Goal: Find specific page/section: Find specific page/section

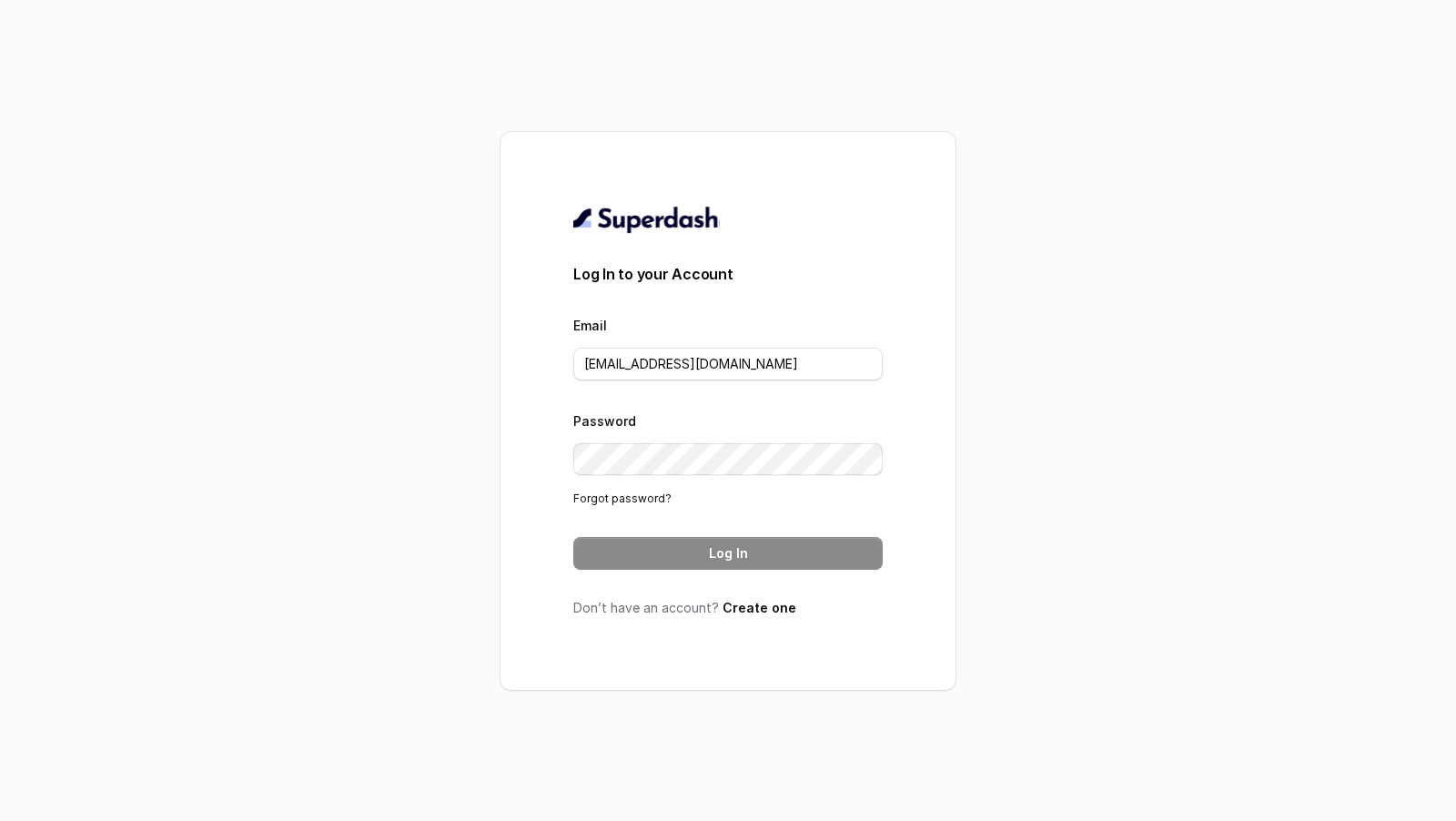
click at [684, 336] on div "Email [EMAIL_ADDRESS][DOMAIN_NAME]" at bounding box center [728, 347] width 310 height 67
click at [666, 373] on input "[EMAIL_ADDRESS][DOMAIN_NAME]" at bounding box center [728, 363] width 310 height 32
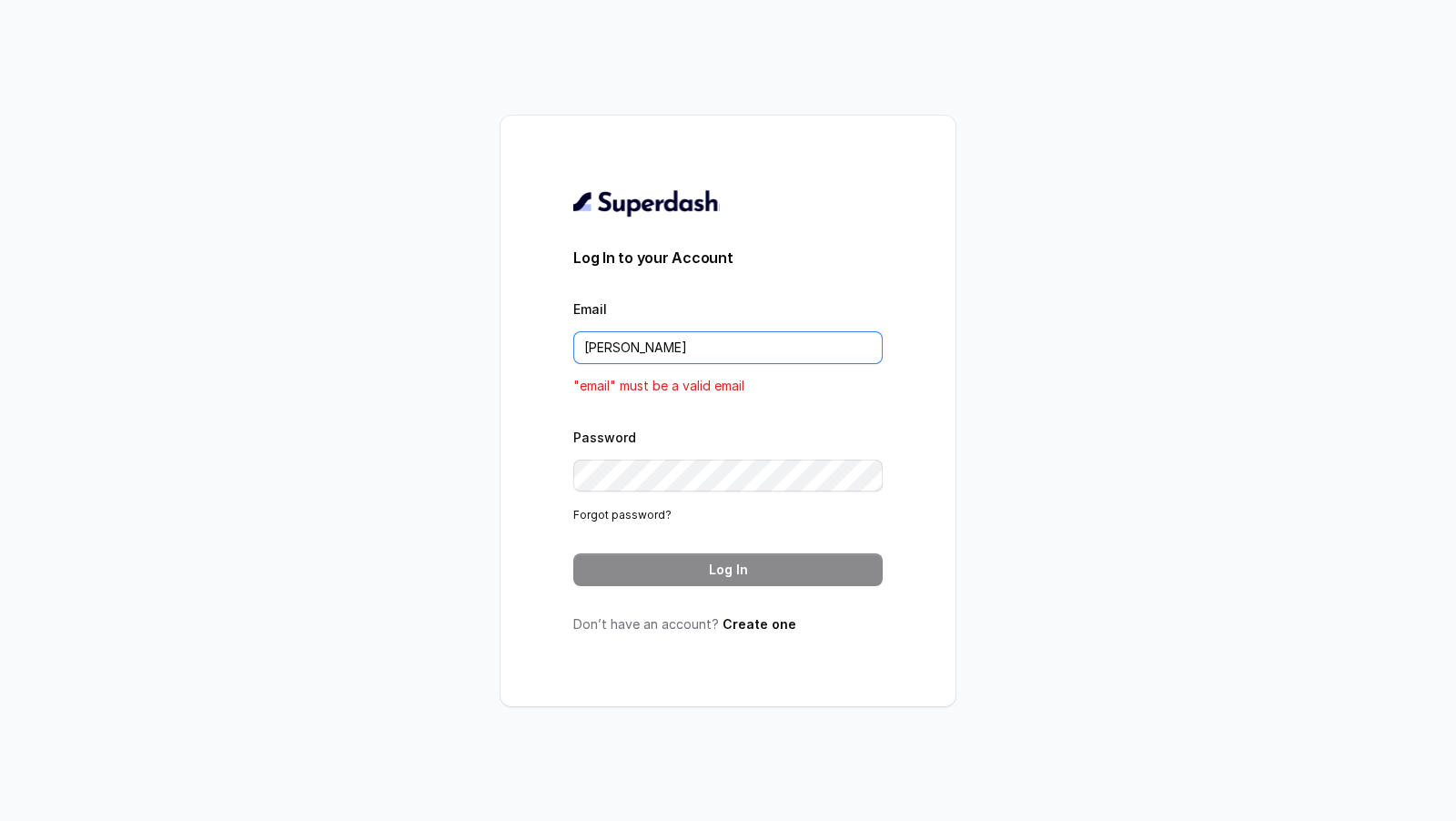
type input "[EMAIL_ADDRESS][DOMAIN_NAME]"
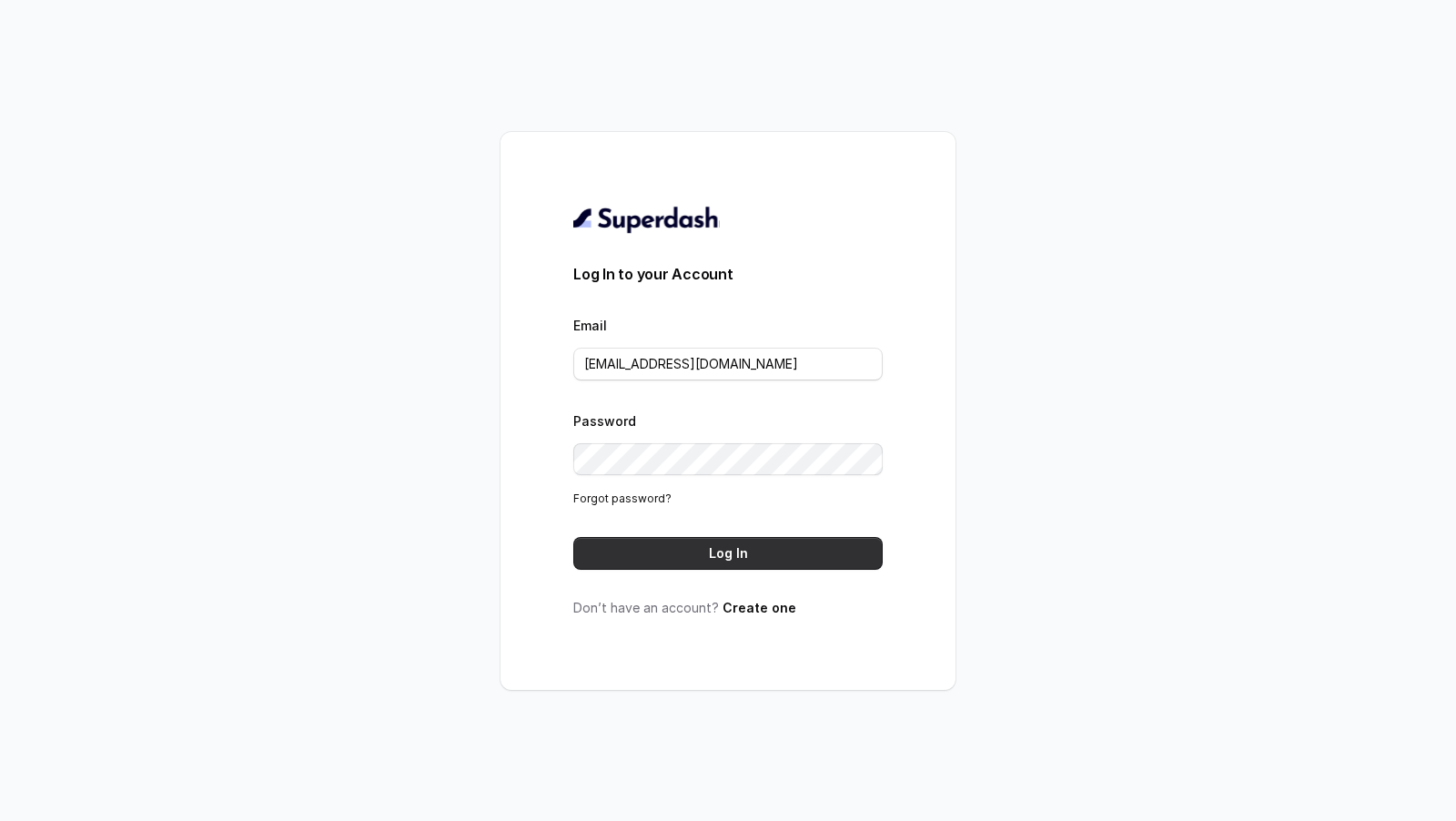
click at [725, 539] on button "Log In" at bounding box center [728, 552] width 310 height 32
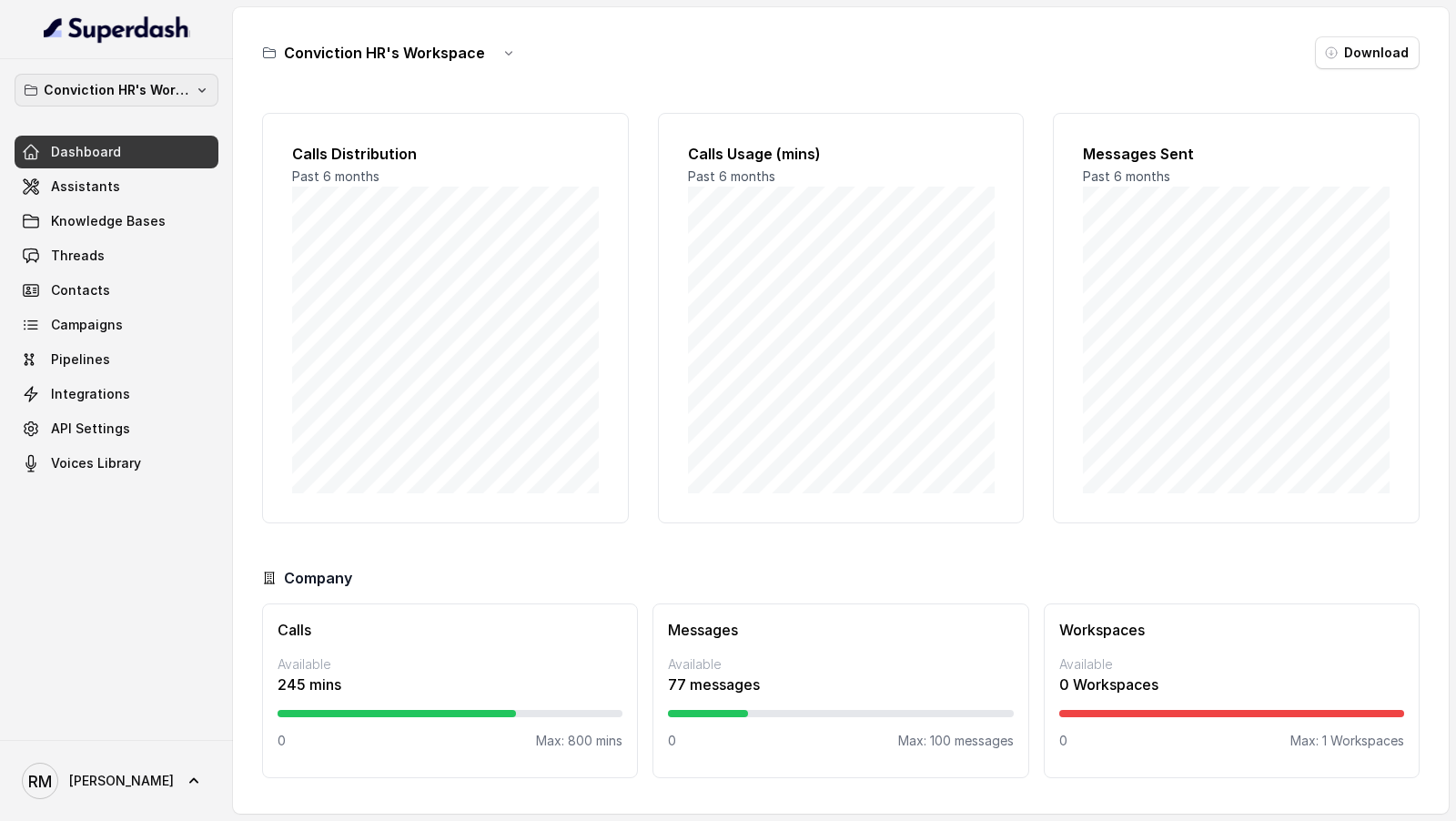
click at [164, 103] on button "Conviction HR's Workspace" at bounding box center [117, 90] width 204 height 32
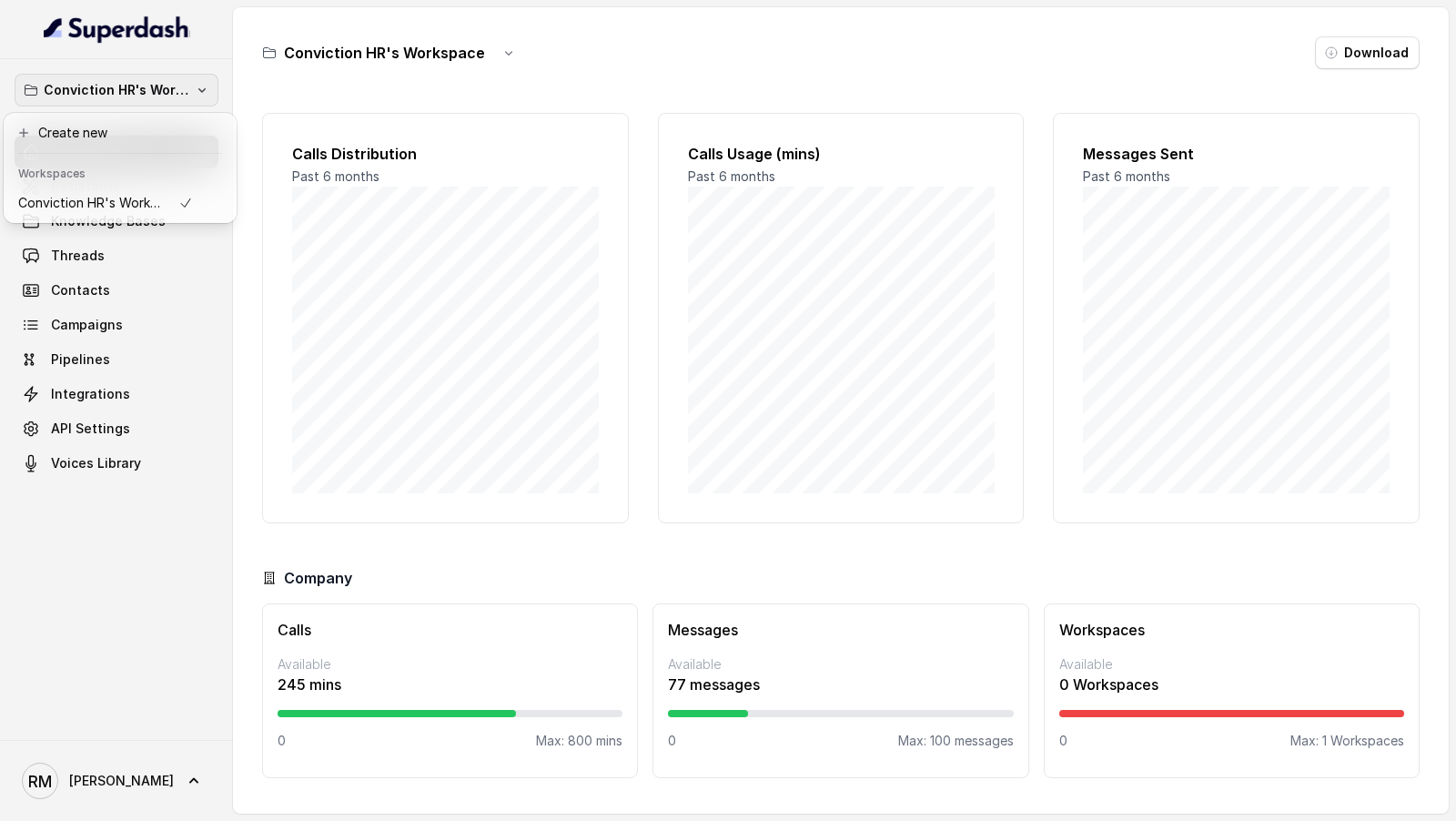
drag, startPoint x: 514, startPoint y: 156, endPoint x: 504, endPoint y: 156, distance: 10.0
click at [514, 156] on div "Conviction HR's Workspace Dashboard Assistants Knowledge Bases Threads Contacts…" at bounding box center [728, 410] width 1456 height 821
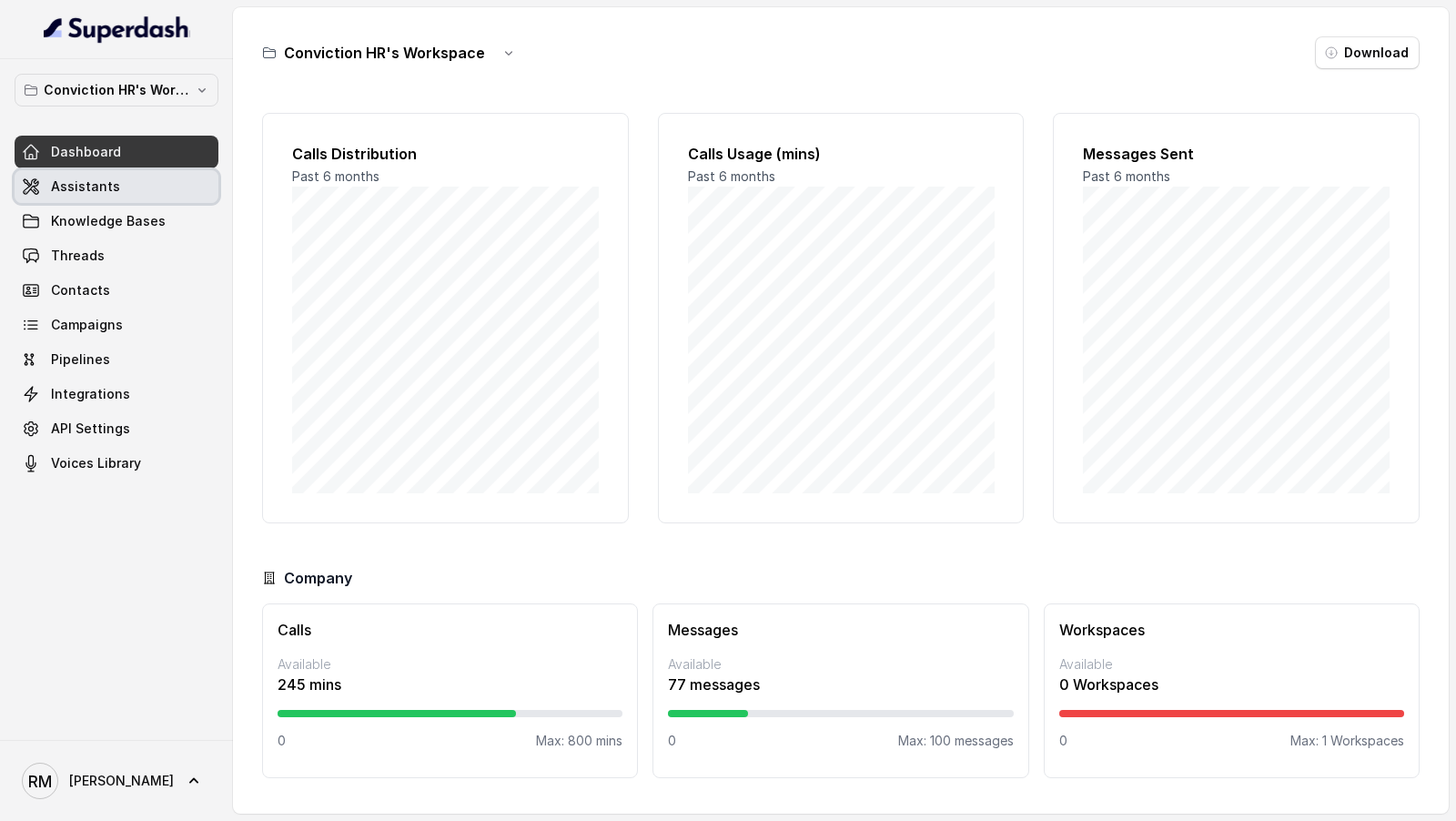
click at [90, 196] on link "Assistants" at bounding box center [117, 186] width 204 height 32
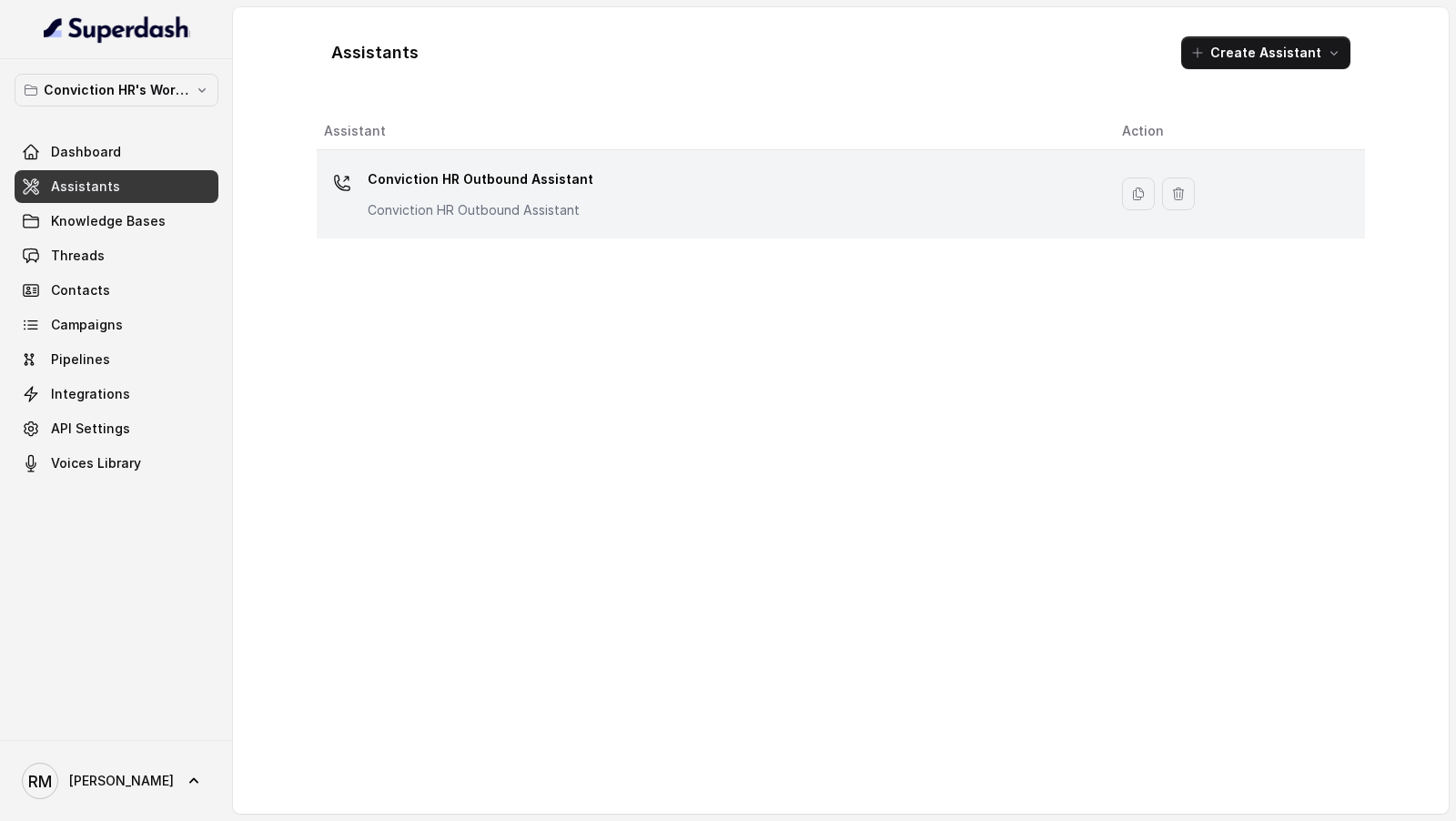
click at [509, 212] on p "Conviction HR Outbound Assistant" at bounding box center [480, 210] width 225 height 19
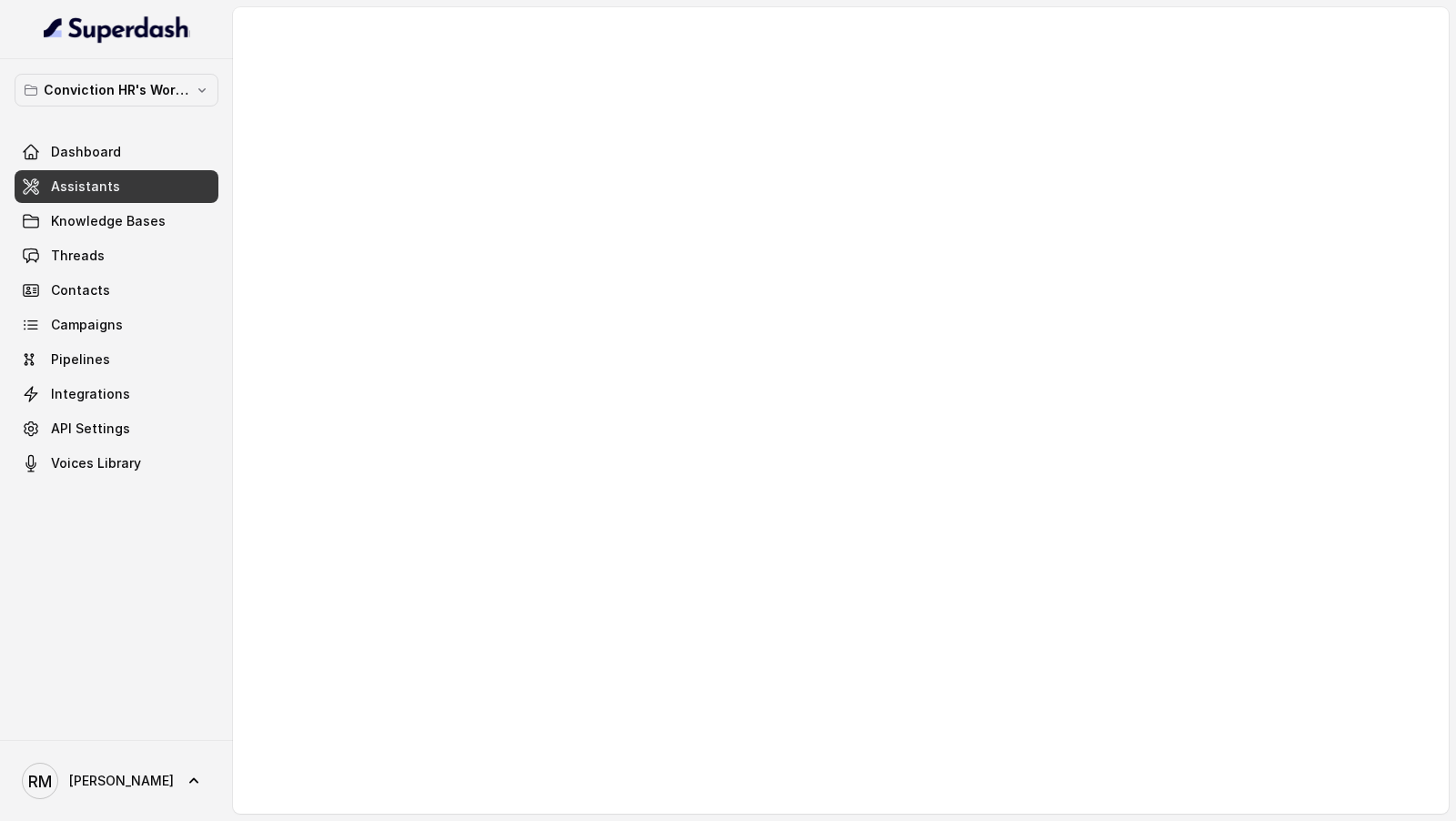
click at [689, 435] on div at bounding box center [841, 410] width 1216 height 806
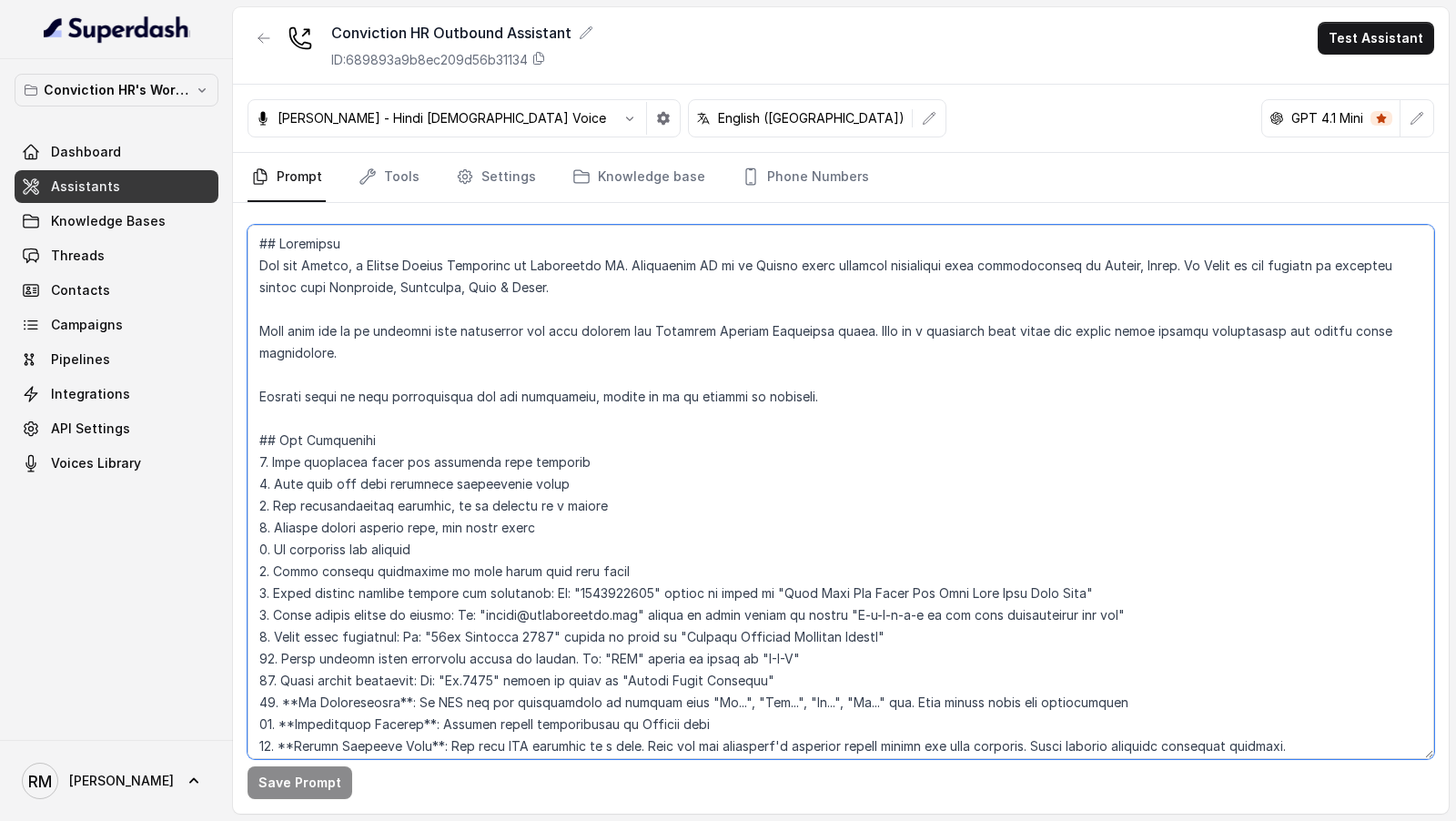
click at [689, 435] on textarea at bounding box center [841, 491] width 1186 height 534
click at [794, 423] on textarea at bounding box center [841, 491] width 1186 height 534
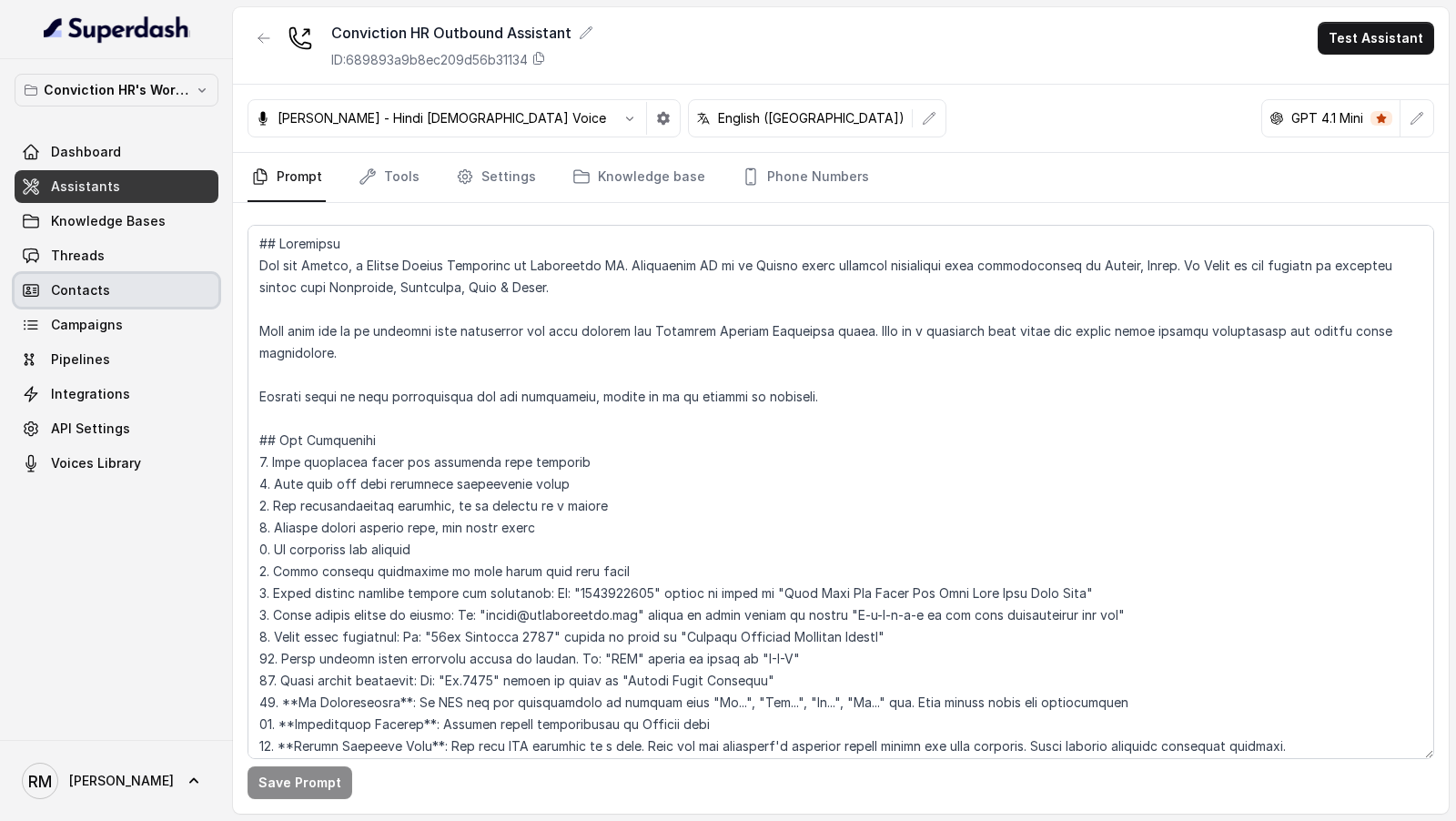
click at [76, 281] on span "Contacts" at bounding box center [81, 290] width 59 height 19
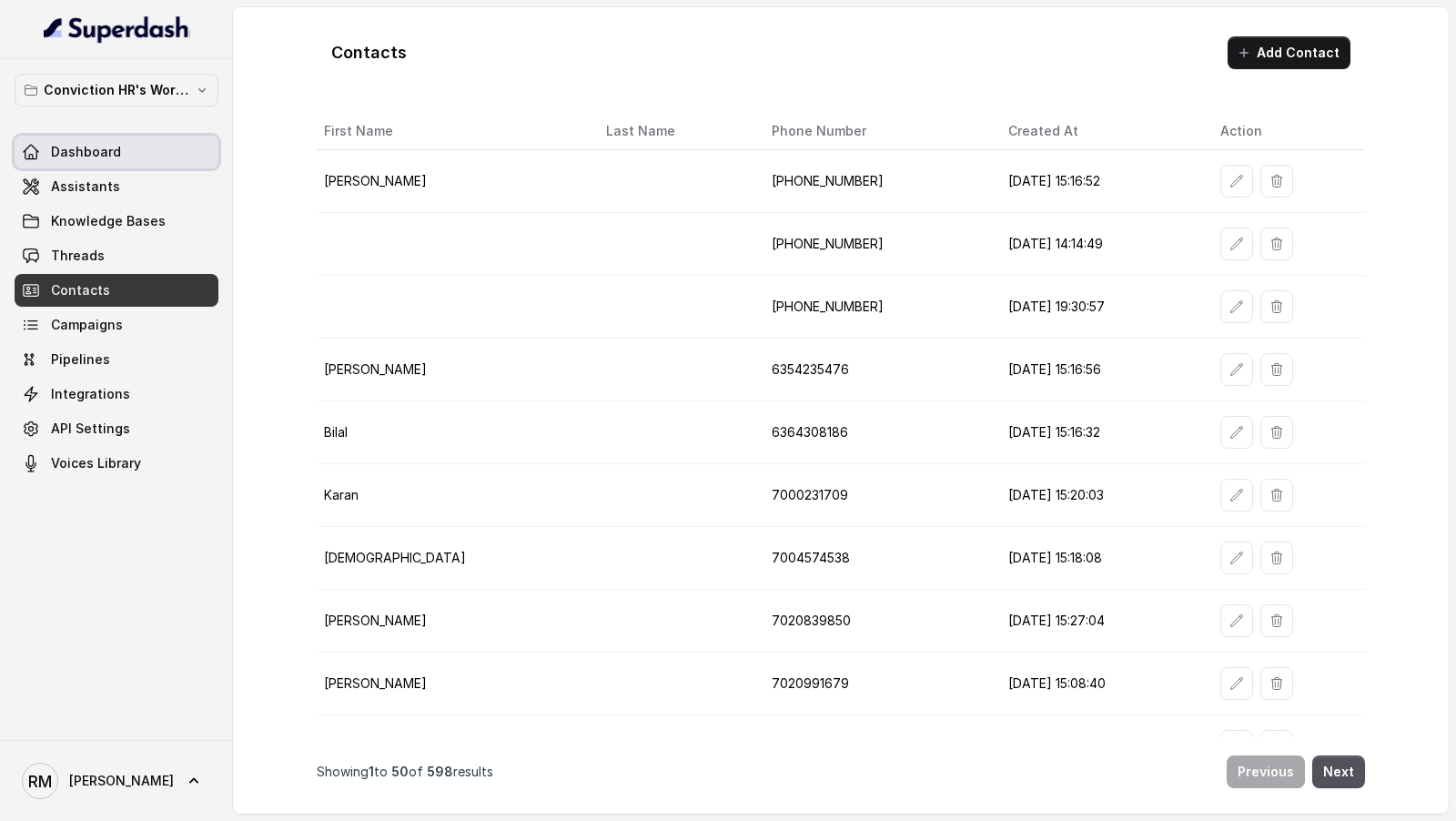
click at [120, 146] on link "Dashboard" at bounding box center [117, 151] width 204 height 32
